Goal: Transaction & Acquisition: Purchase product/service

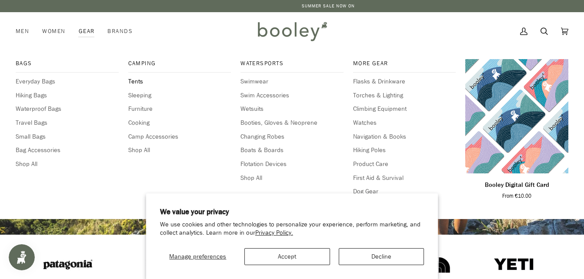
click at [140, 80] on span "Tents" at bounding box center [179, 82] width 103 height 10
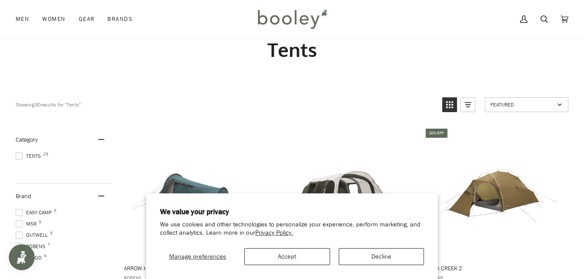
scroll to position [43, 0]
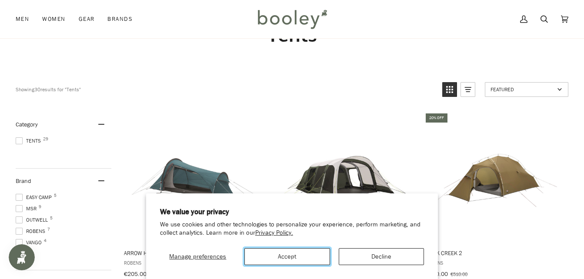
click at [300, 255] on button "Accept" at bounding box center [287, 256] width 86 height 17
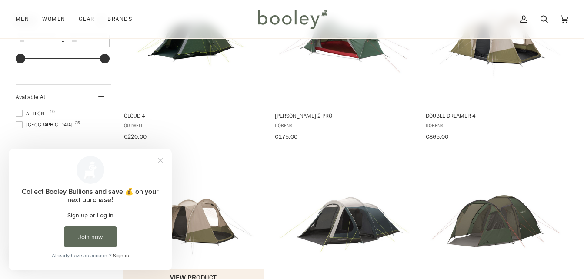
scroll to position [348, 0]
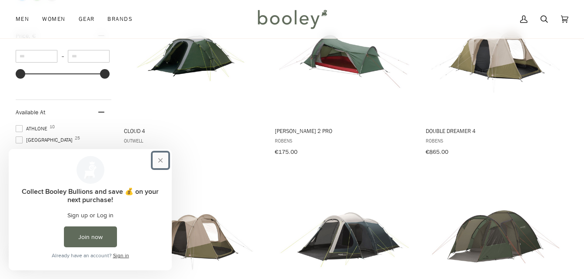
click at [161, 161] on button "Close prompt" at bounding box center [161, 161] width 16 height 16
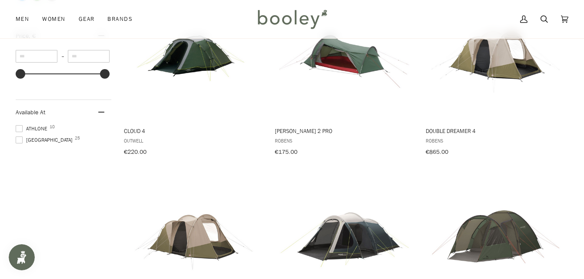
click at [36, 137] on span "Galway 25" at bounding box center [46, 140] width 60 height 8
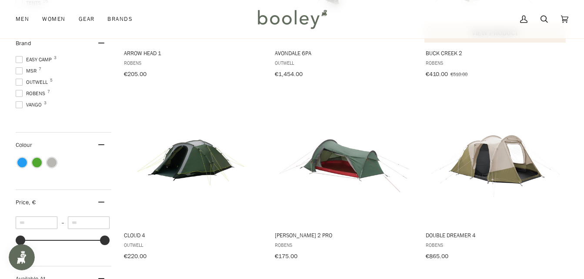
scroll to position [48, 0]
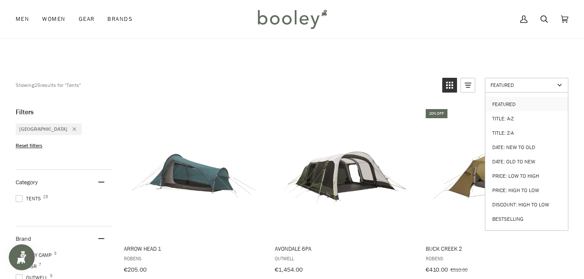
click at [490, 84] on span "Featured" at bounding box center [522, 84] width 64 height 7
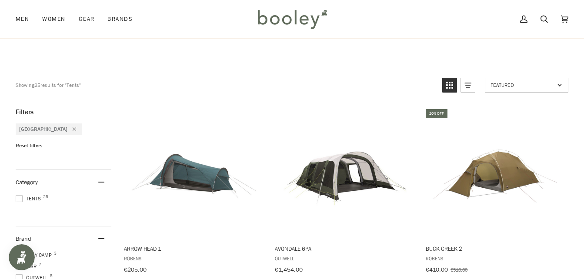
click at [505, 87] on span "Featured" at bounding box center [522, 84] width 64 height 7
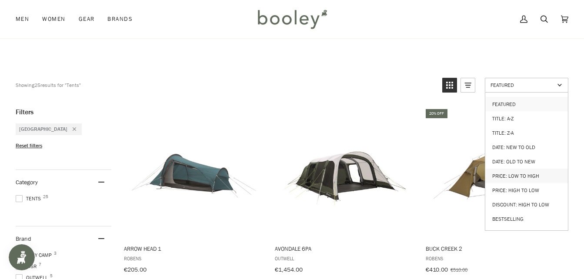
click at [514, 170] on link "Price: Low to High" at bounding box center [526, 176] width 83 height 14
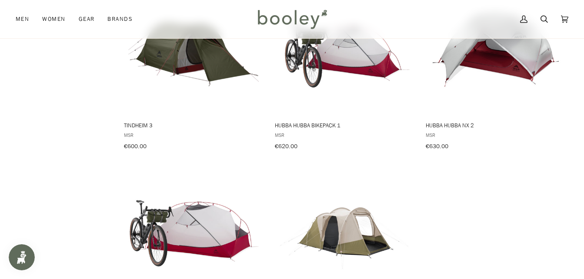
scroll to position [1091, 0]
